Goal: Navigation & Orientation: Find specific page/section

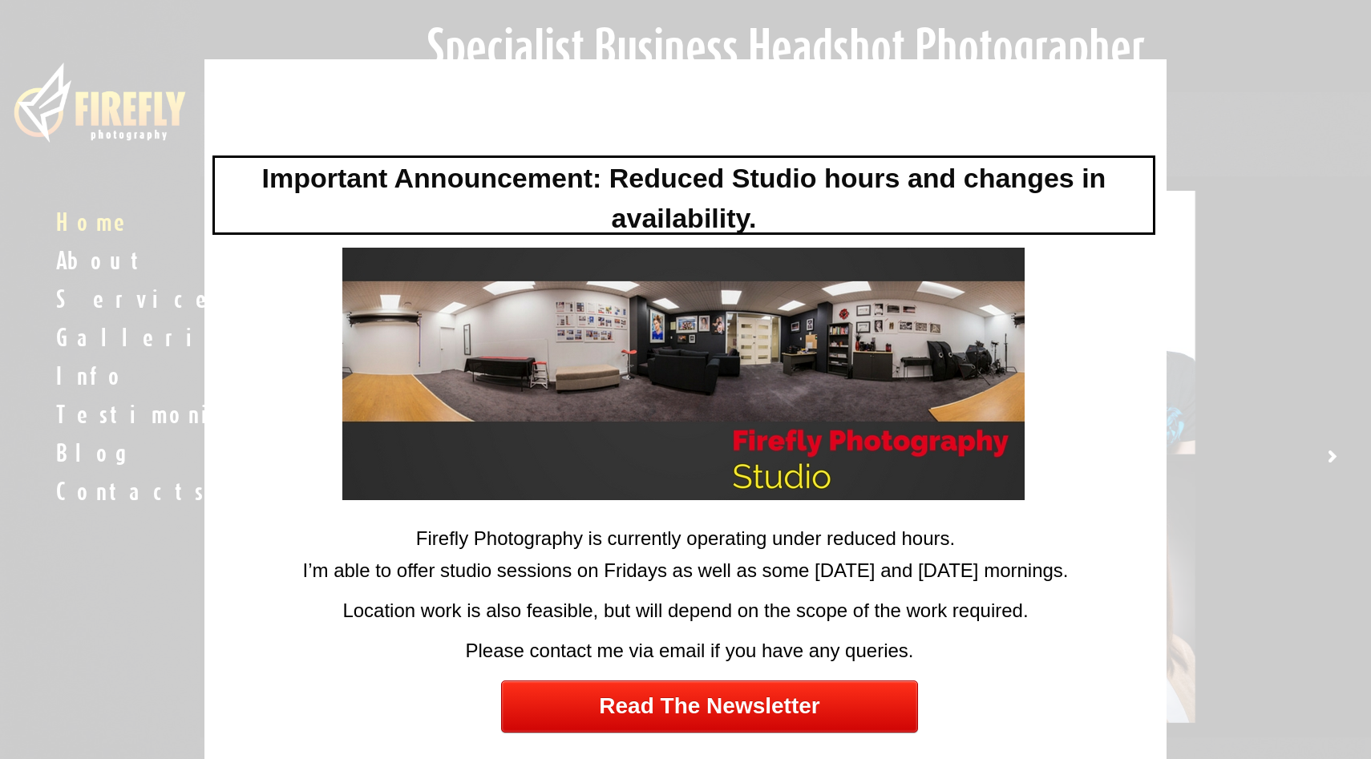
click at [1308, 370] on div at bounding box center [685, 379] width 1371 height 759
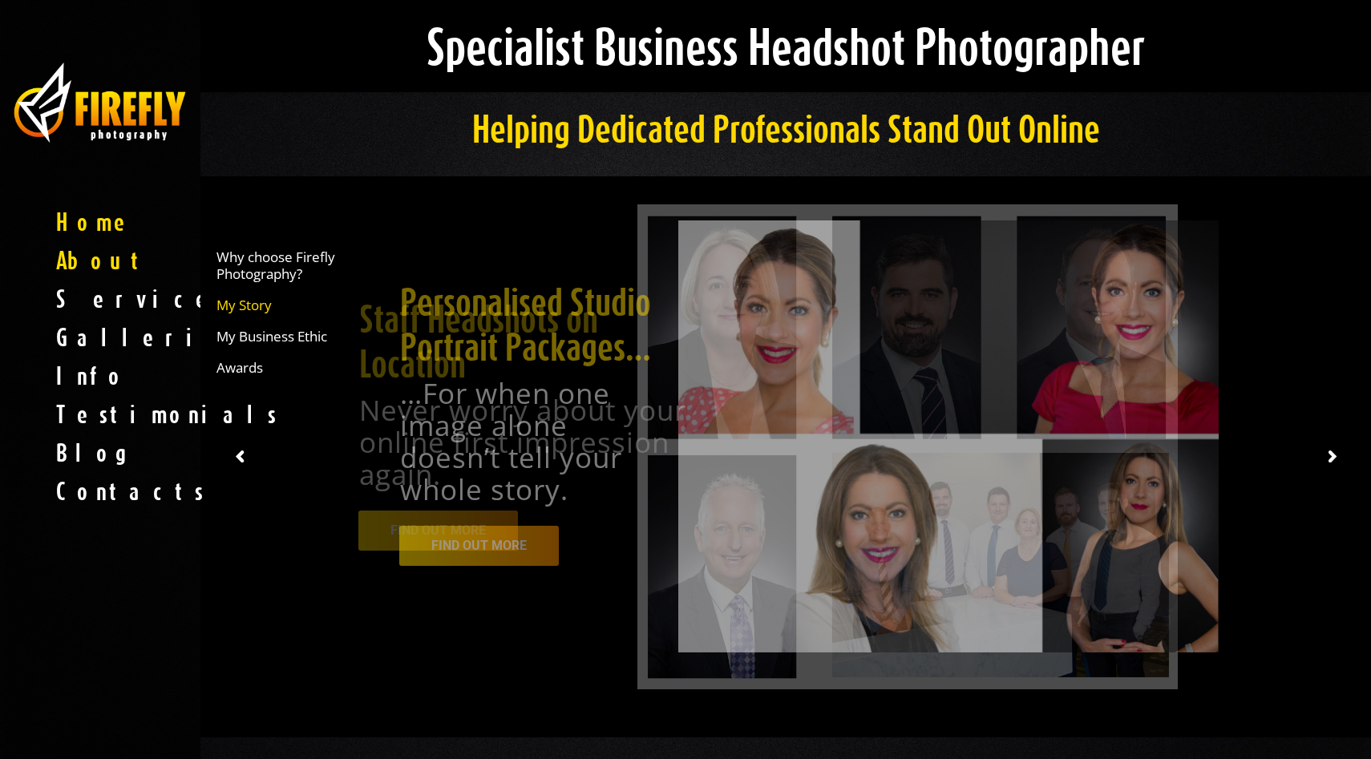
click at [257, 307] on span "My Story" at bounding box center [243, 305] width 55 height 17
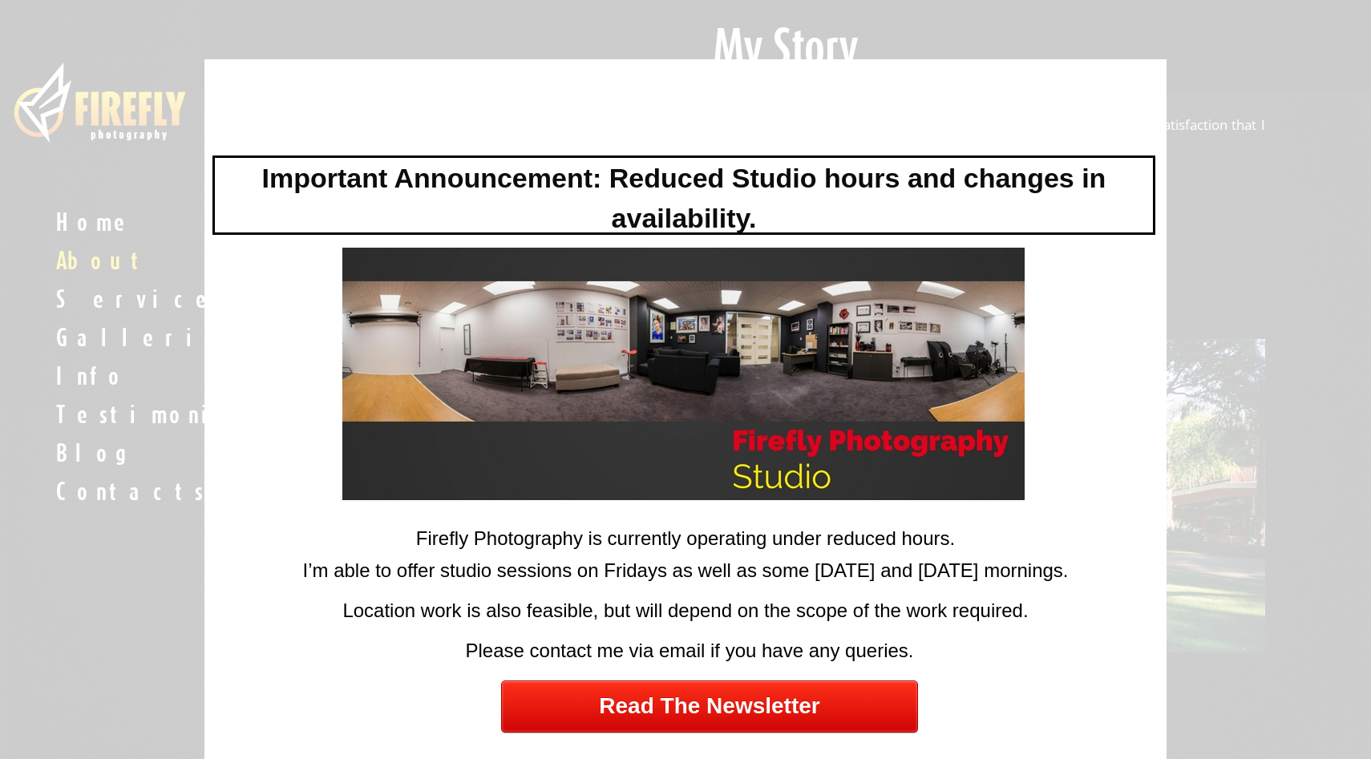
click at [1253, 219] on div at bounding box center [685, 379] width 1371 height 759
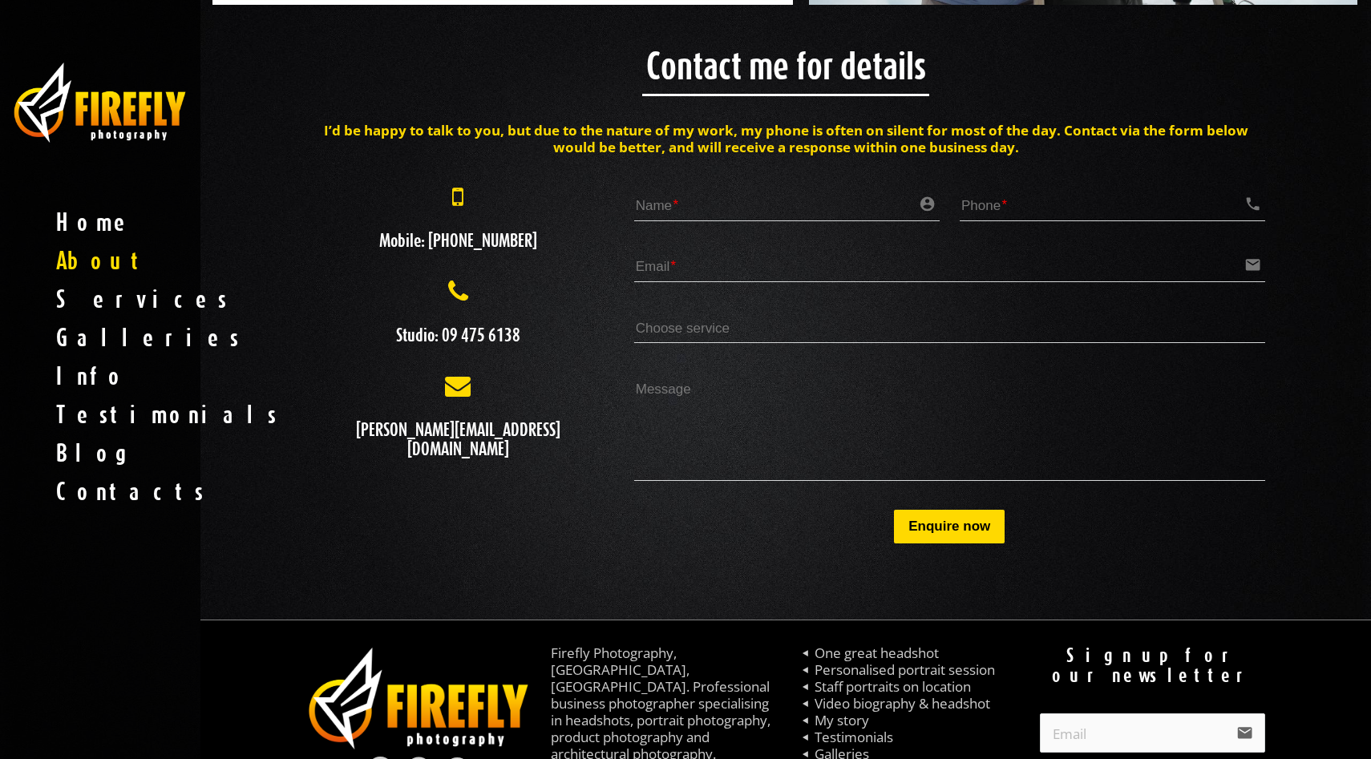
scroll to position [3347, 0]
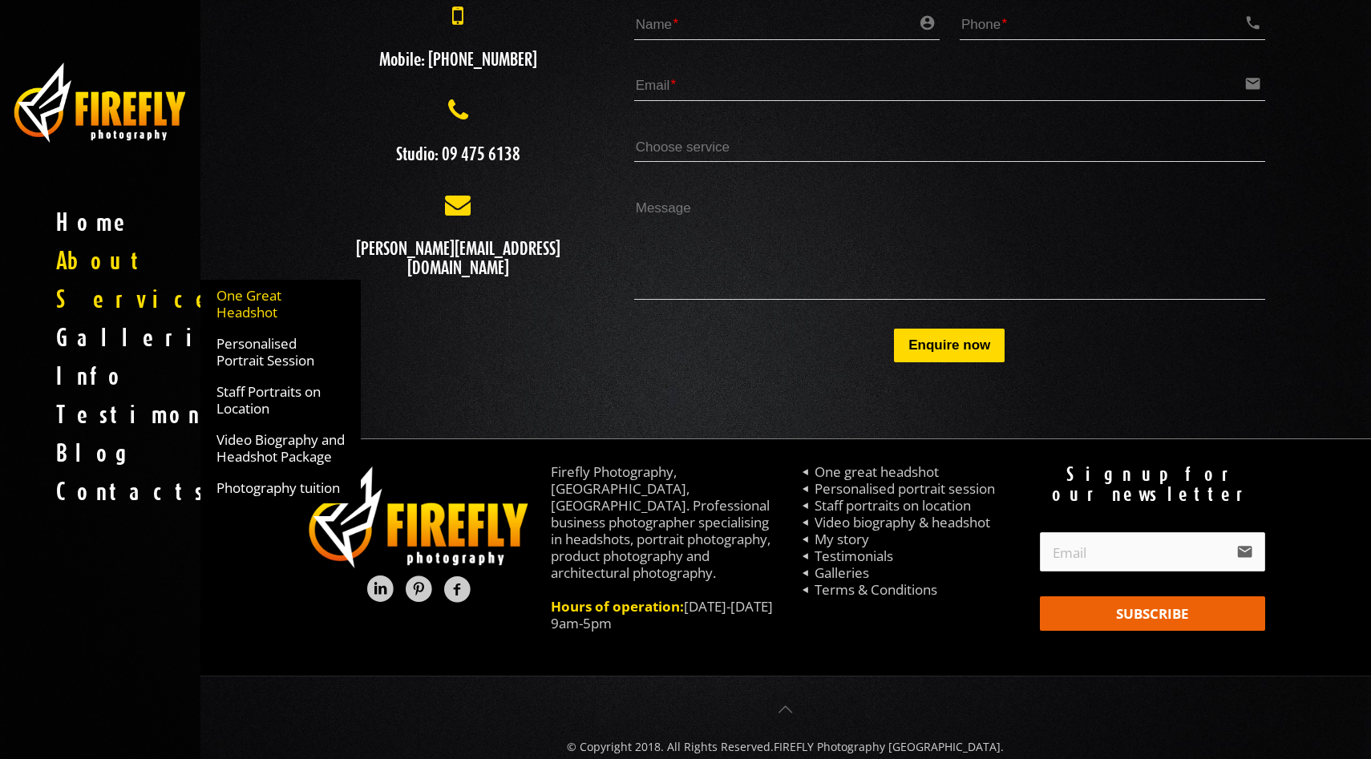
click at [240, 305] on span "One Great Headshot" at bounding box center [280, 304] width 128 height 34
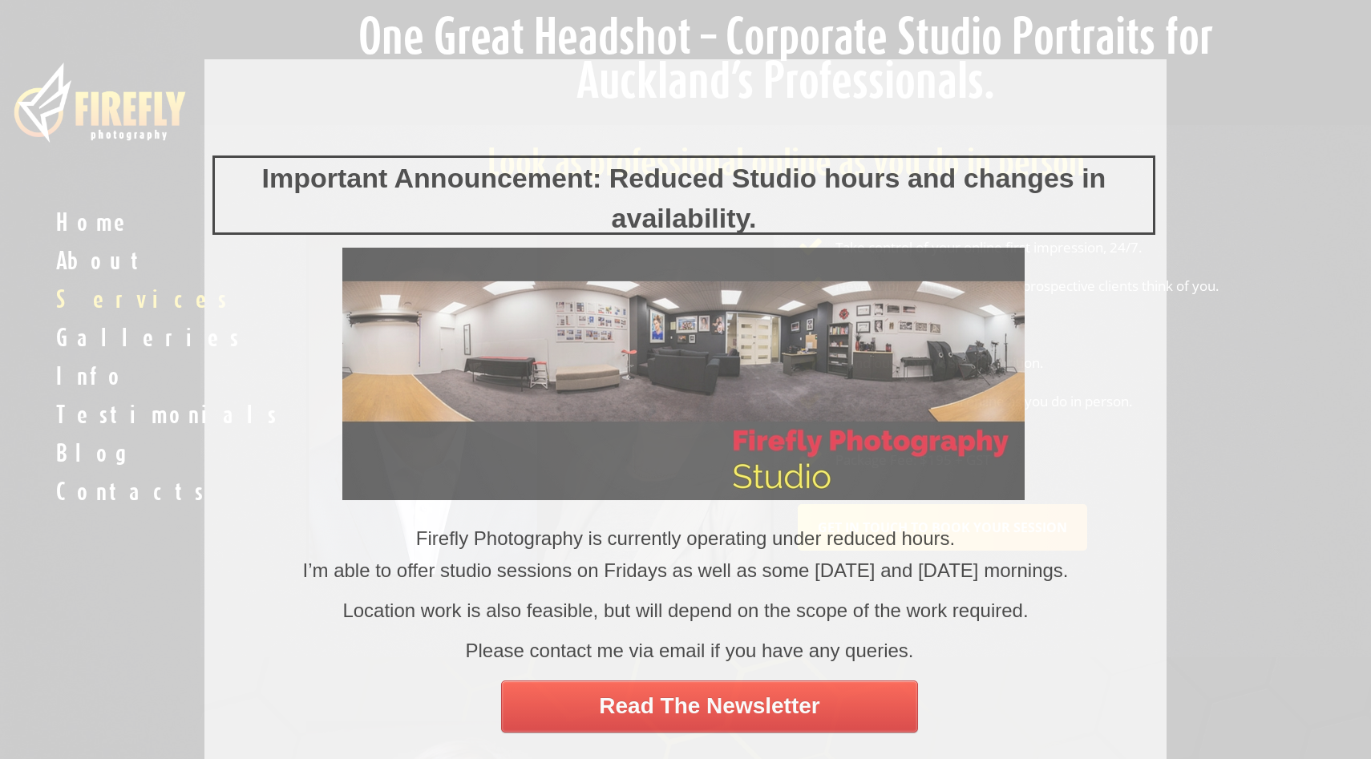
scroll to position [13, 0]
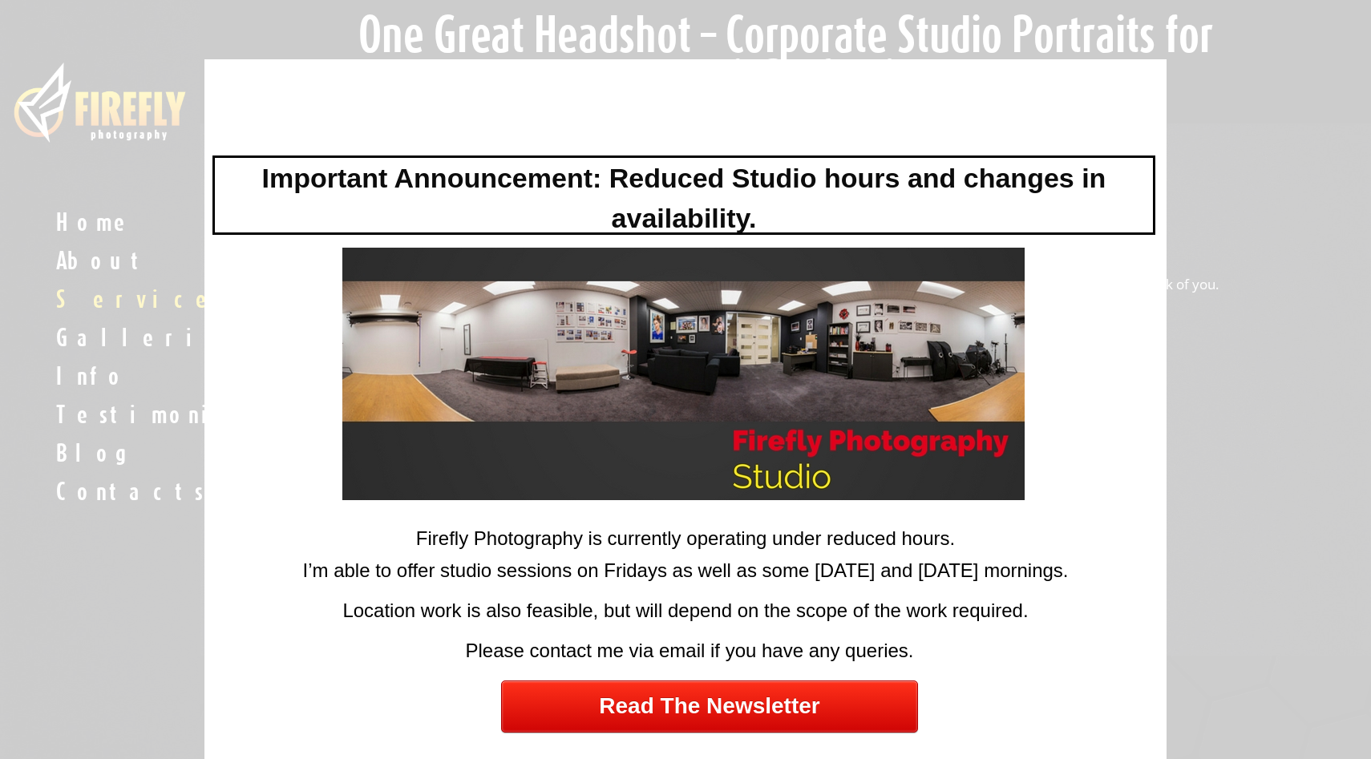
click at [1332, 356] on div at bounding box center [685, 379] width 1371 height 759
